Goal: Task Accomplishment & Management: Use online tool/utility

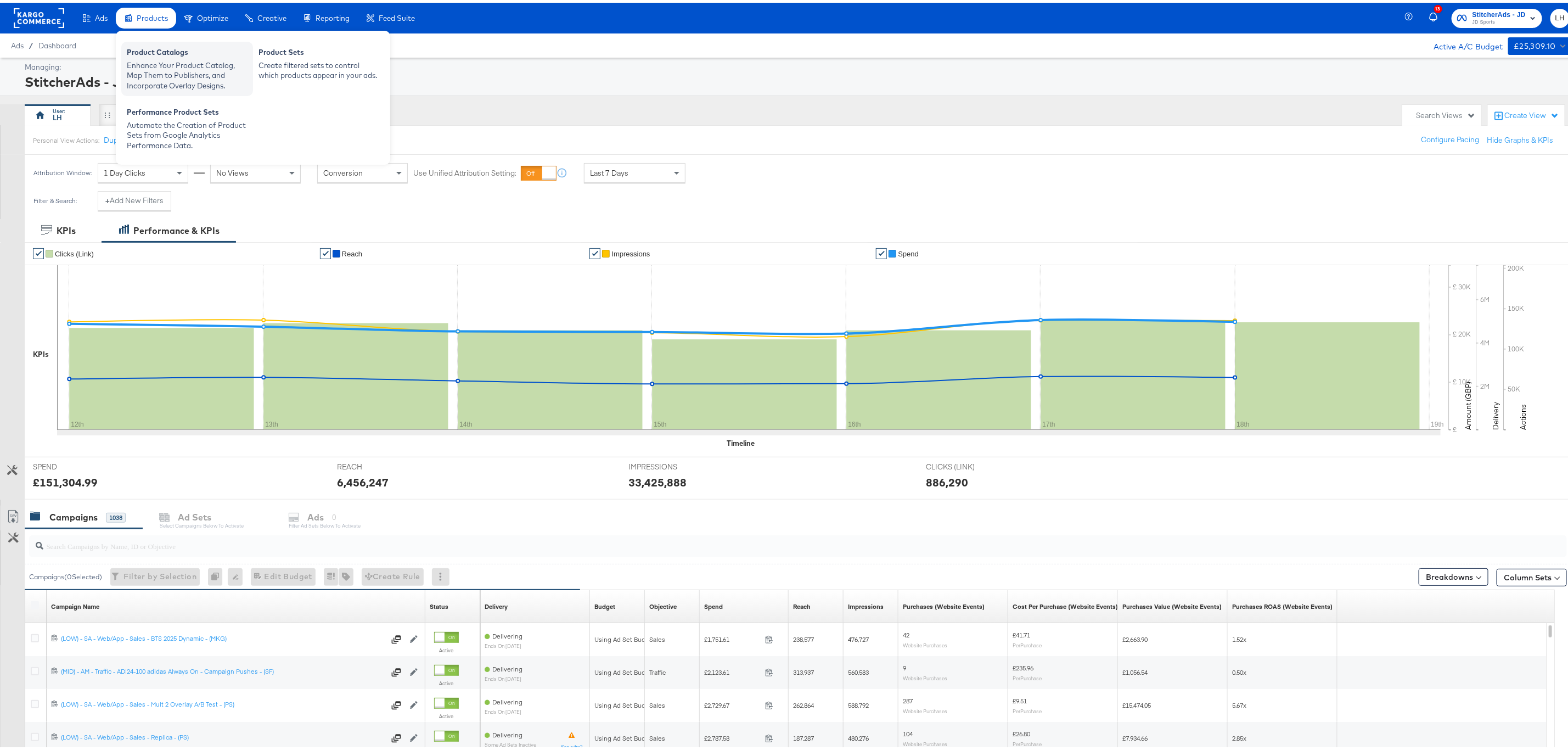
click at [155, 73] on div "Enhance Your Product Catalog, Map Them to Publishers, and Incorporate Overlay D…" at bounding box center [186, 73] width 121 height 31
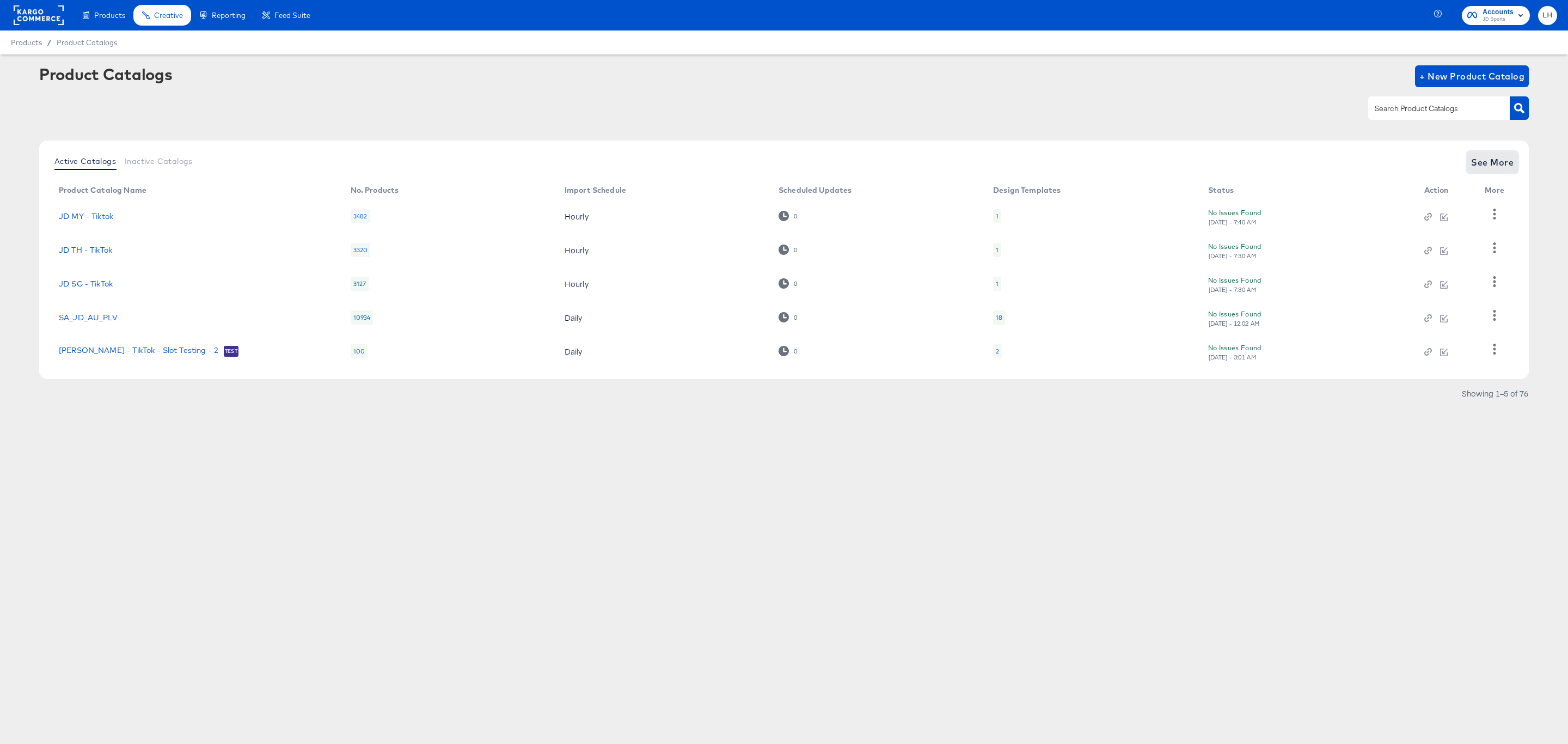
click at [1485, 161] on span "See More" at bounding box center [1492, 162] width 43 height 15
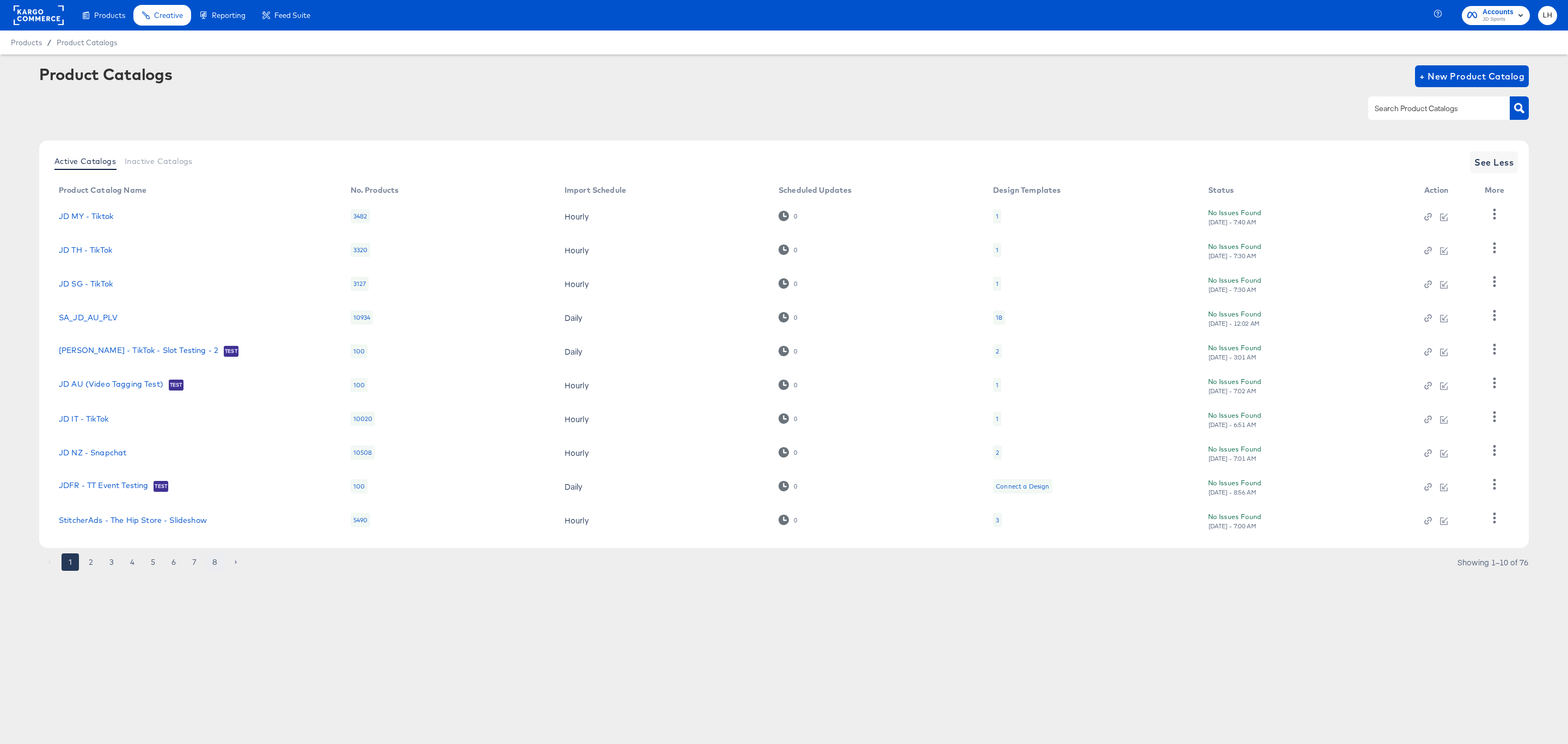
click at [216, 561] on button "8" at bounding box center [215, 562] width 18 height 18
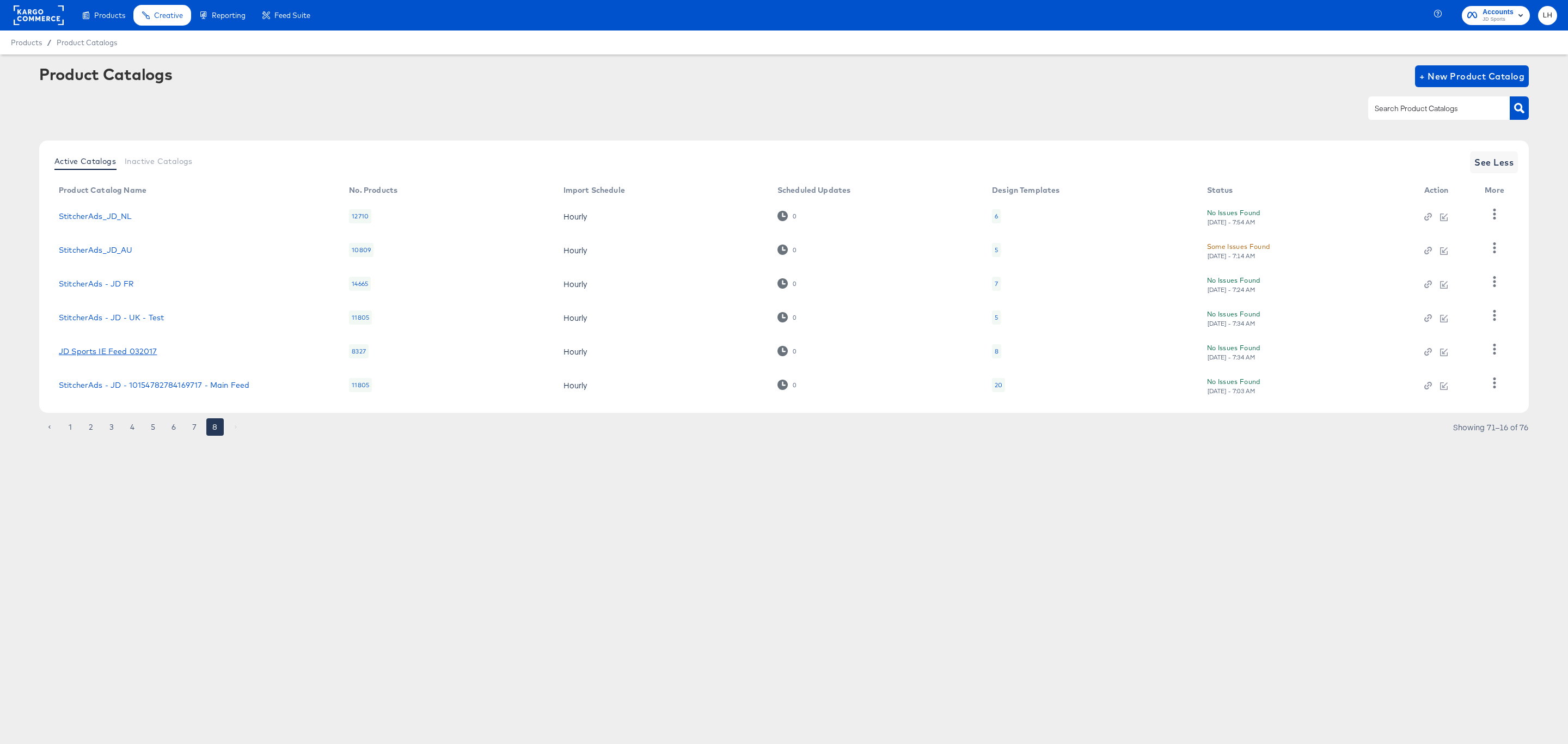
click at [120, 352] on link "JD Sports IE Feed 032017" at bounding box center [108, 351] width 98 height 9
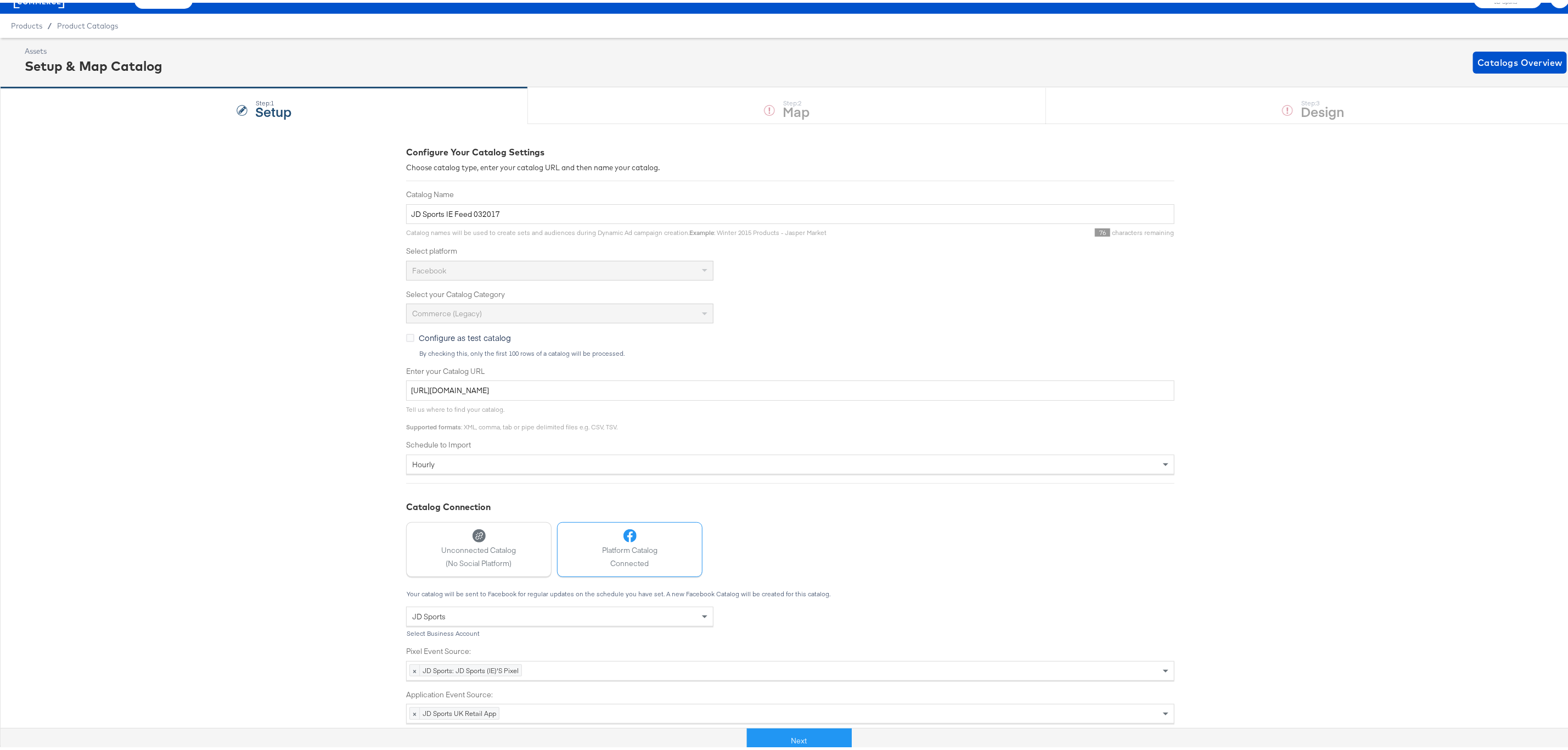
scroll to position [25, 0]
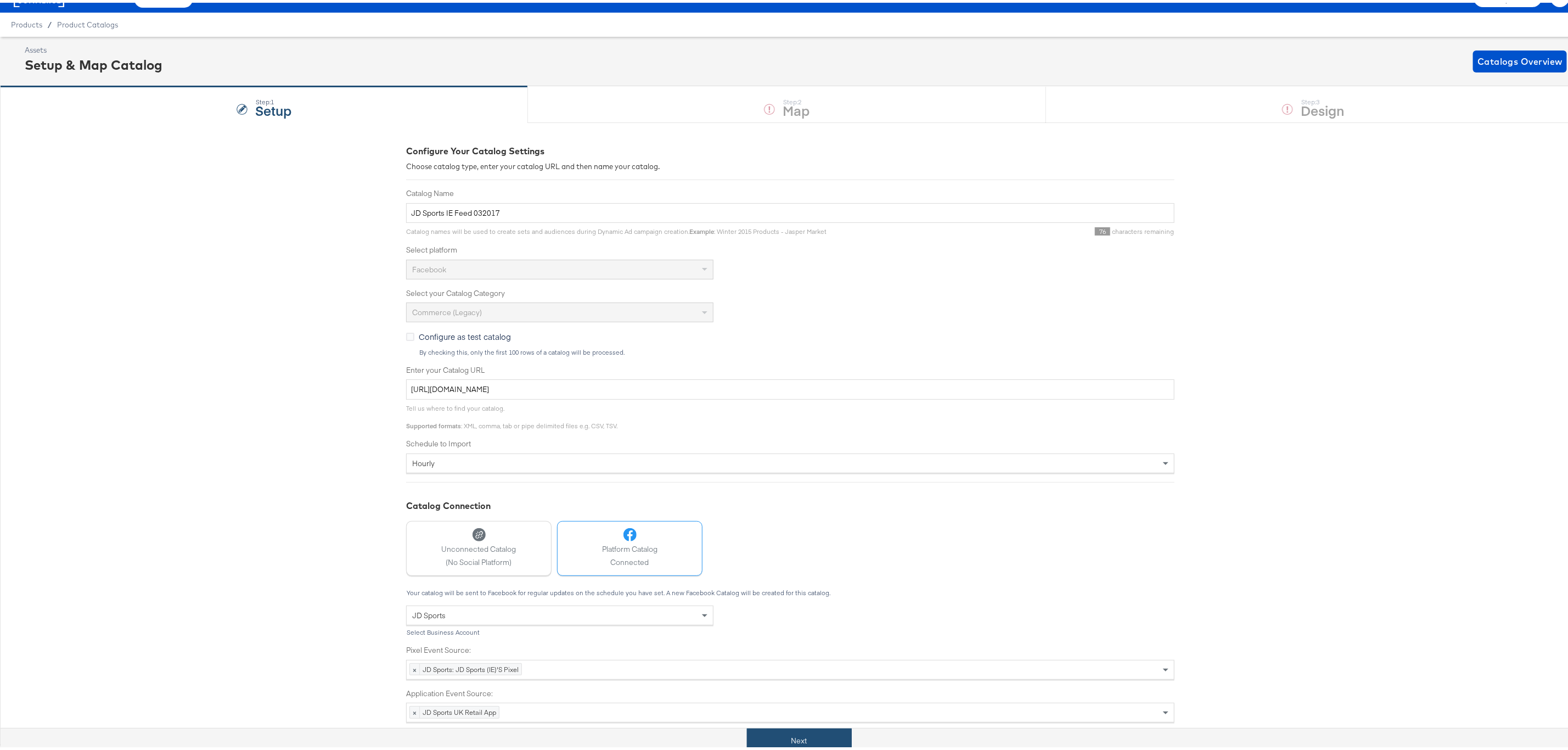
click at [797, 742] on button "Next" at bounding box center [799, 737] width 105 height 24
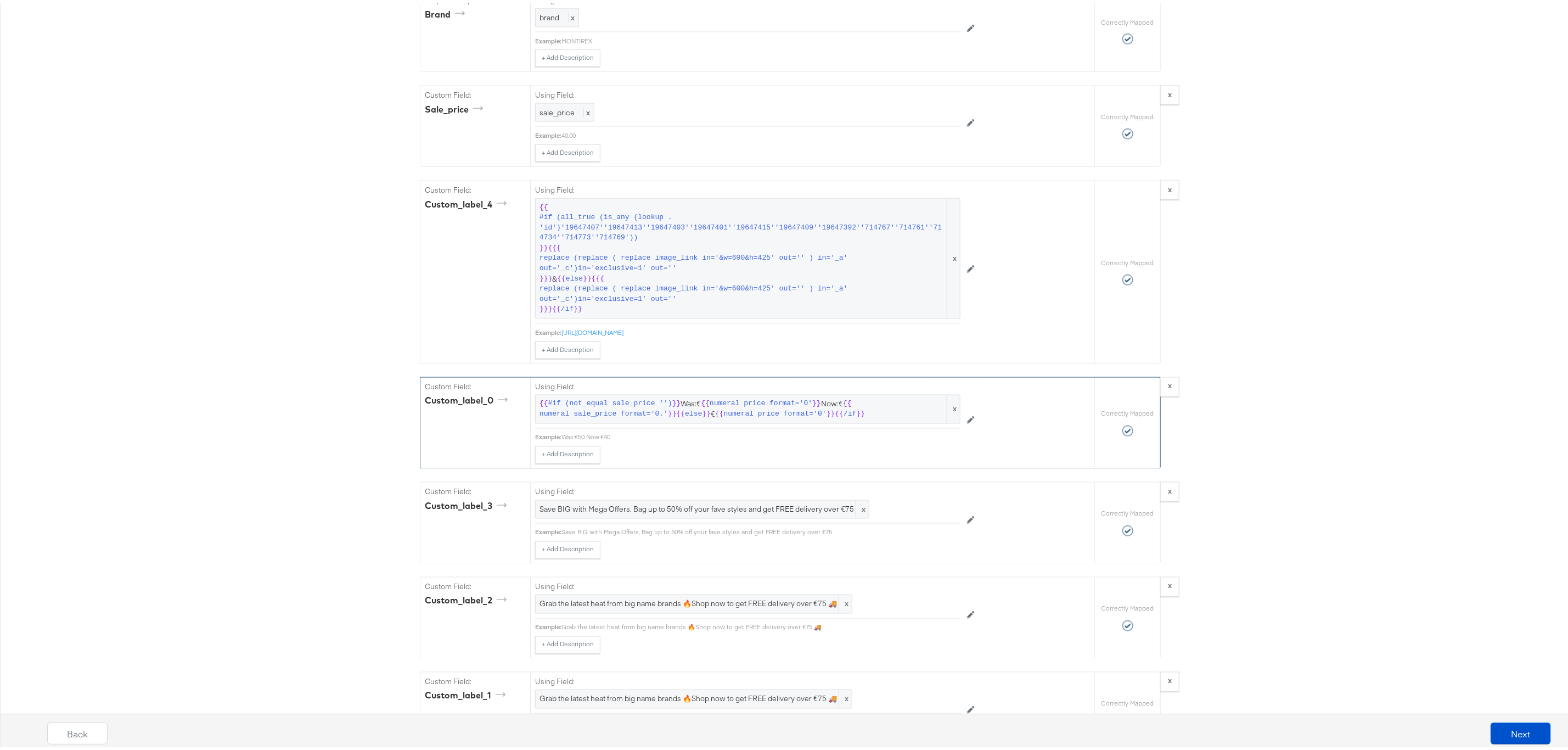
scroll to position [1400, 0]
